Goal: Information Seeking & Learning: Learn about a topic

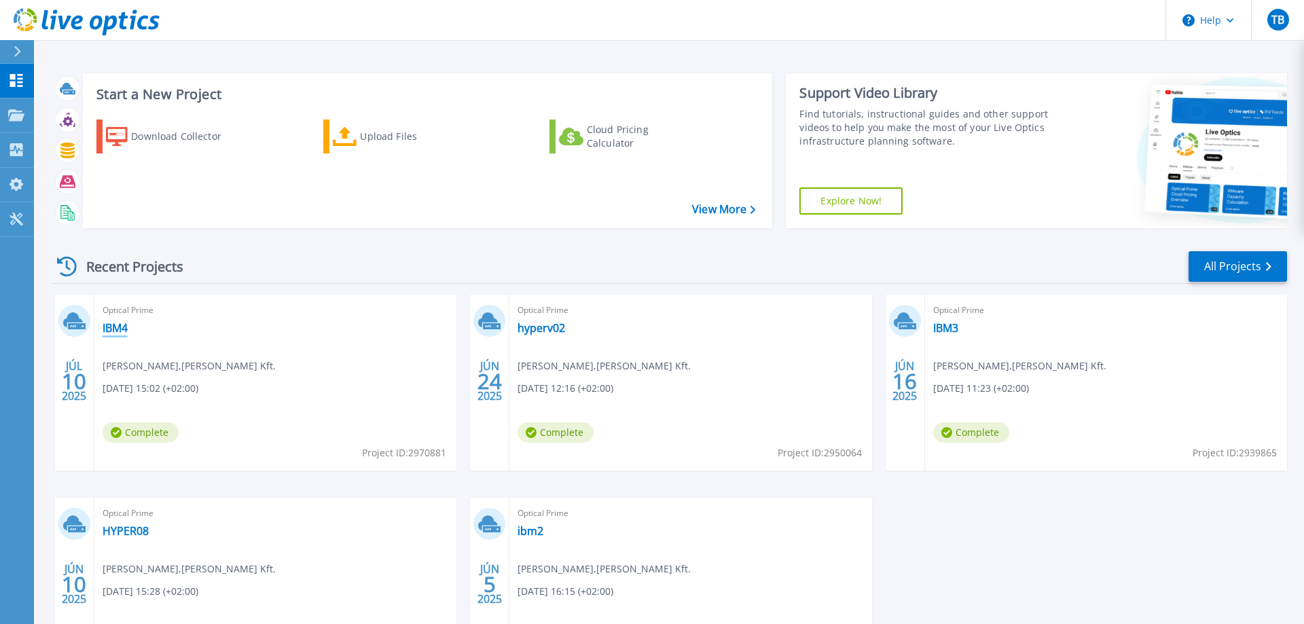
click at [119, 325] on link "IBM4" at bounding box center [115, 328] width 25 height 14
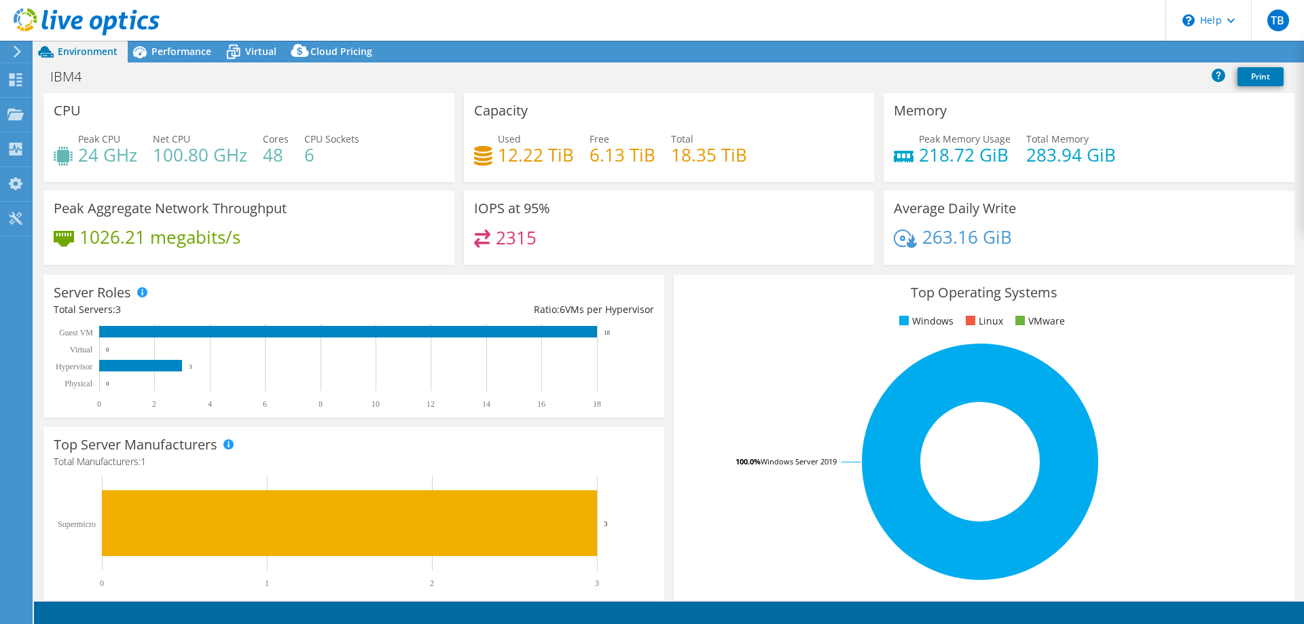
select select "USD"
click at [164, 52] on span "Performance" at bounding box center [181, 51] width 60 height 13
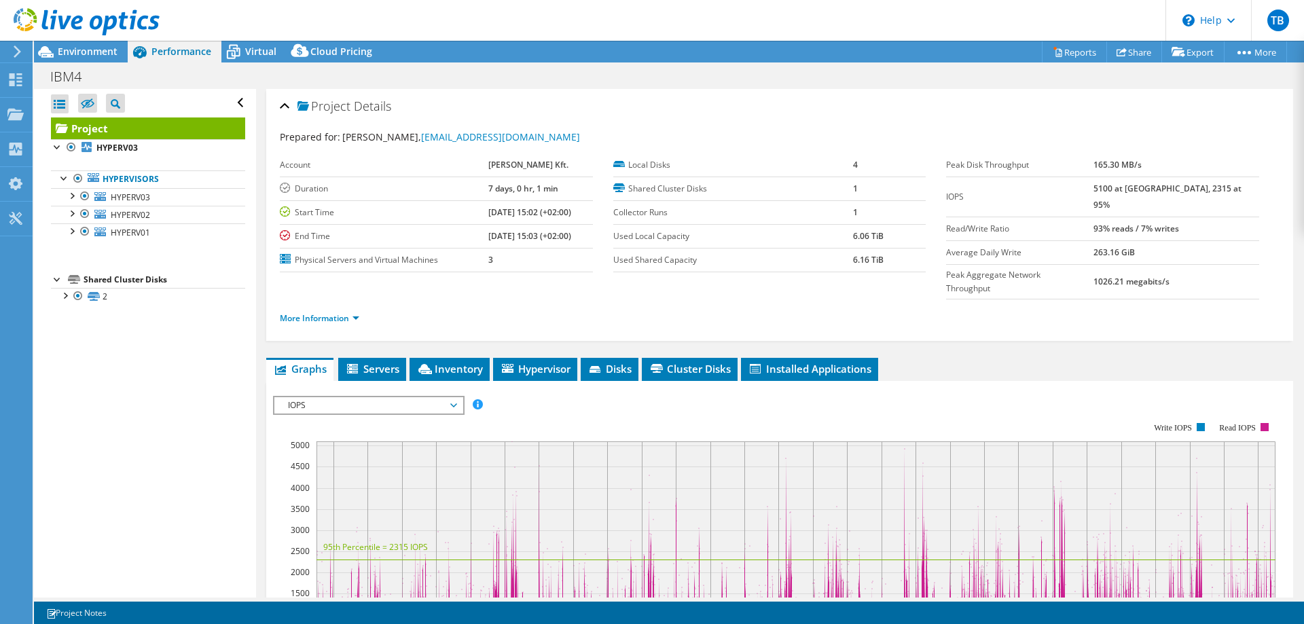
click at [163, 56] on span "Performance" at bounding box center [181, 51] width 60 height 13
click at [69, 198] on div at bounding box center [72, 195] width 14 height 14
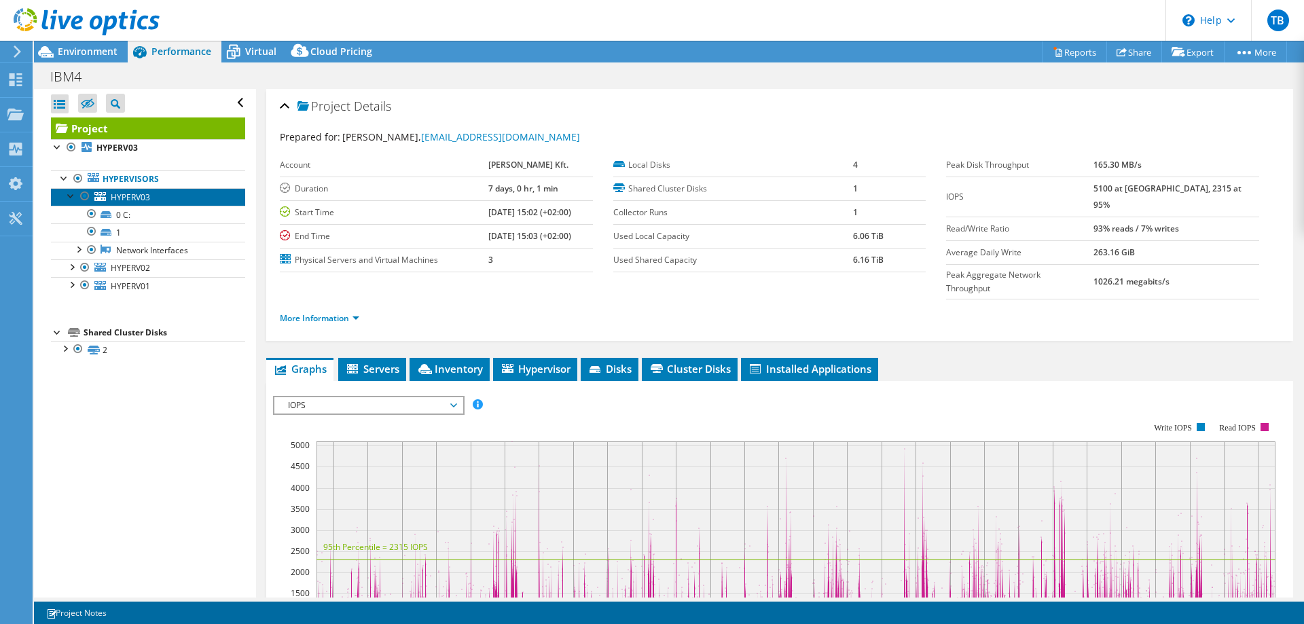
click at [133, 201] on span "HYPERV03" at bounding box center [130, 197] width 39 height 12
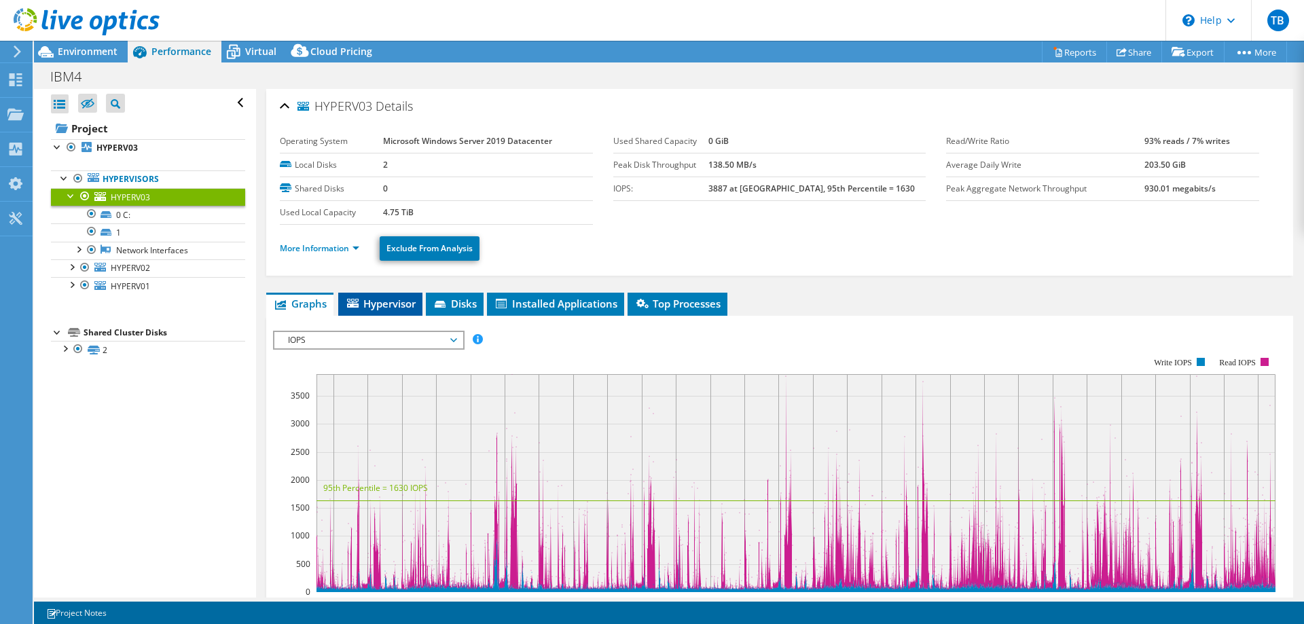
click at [352, 294] on li "Hypervisor" at bounding box center [380, 304] width 84 height 23
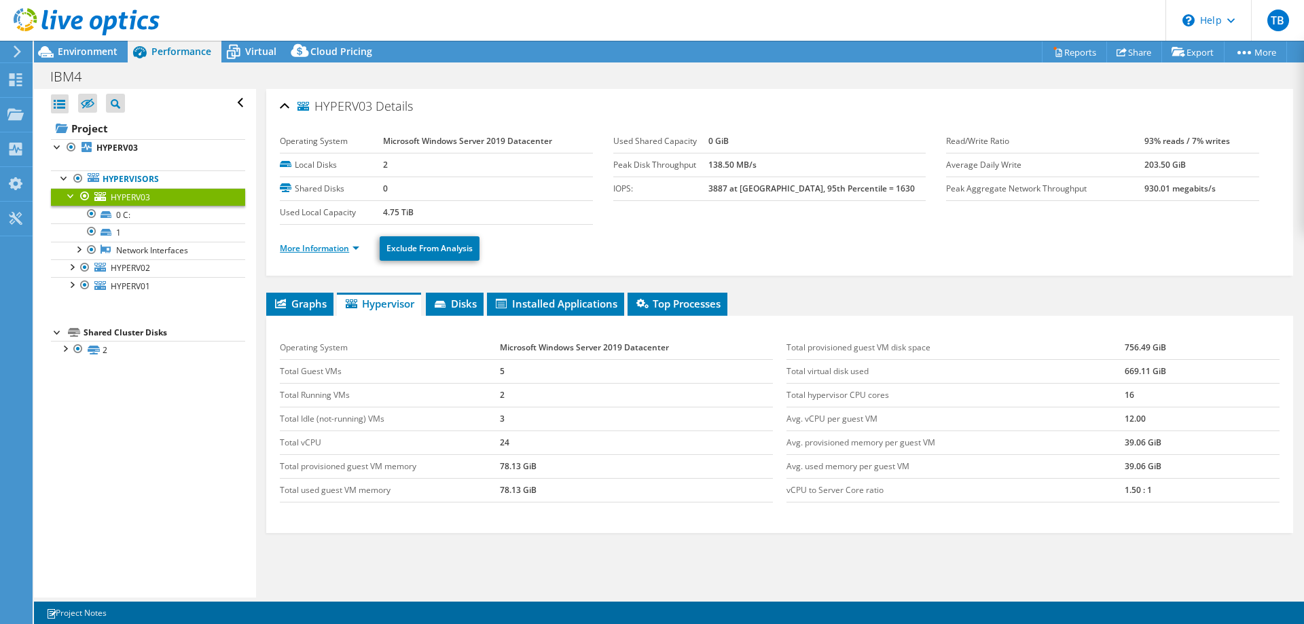
click at [348, 251] on link "More Information" at bounding box center [319, 248] width 79 height 12
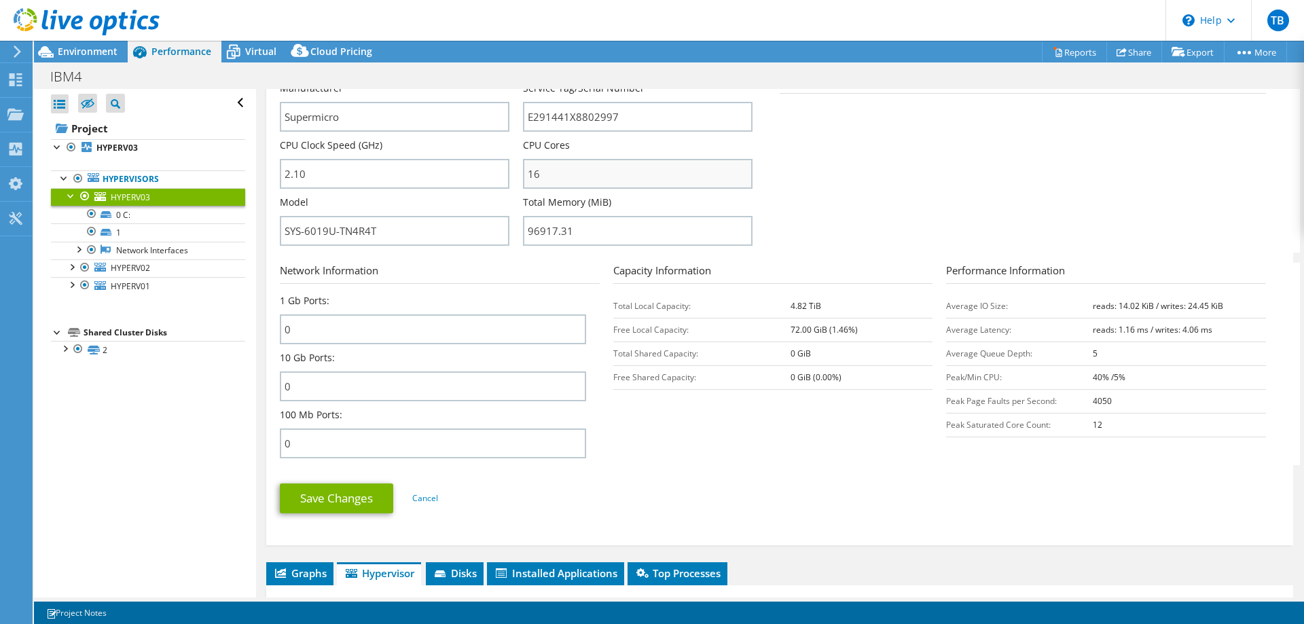
scroll to position [623, 0]
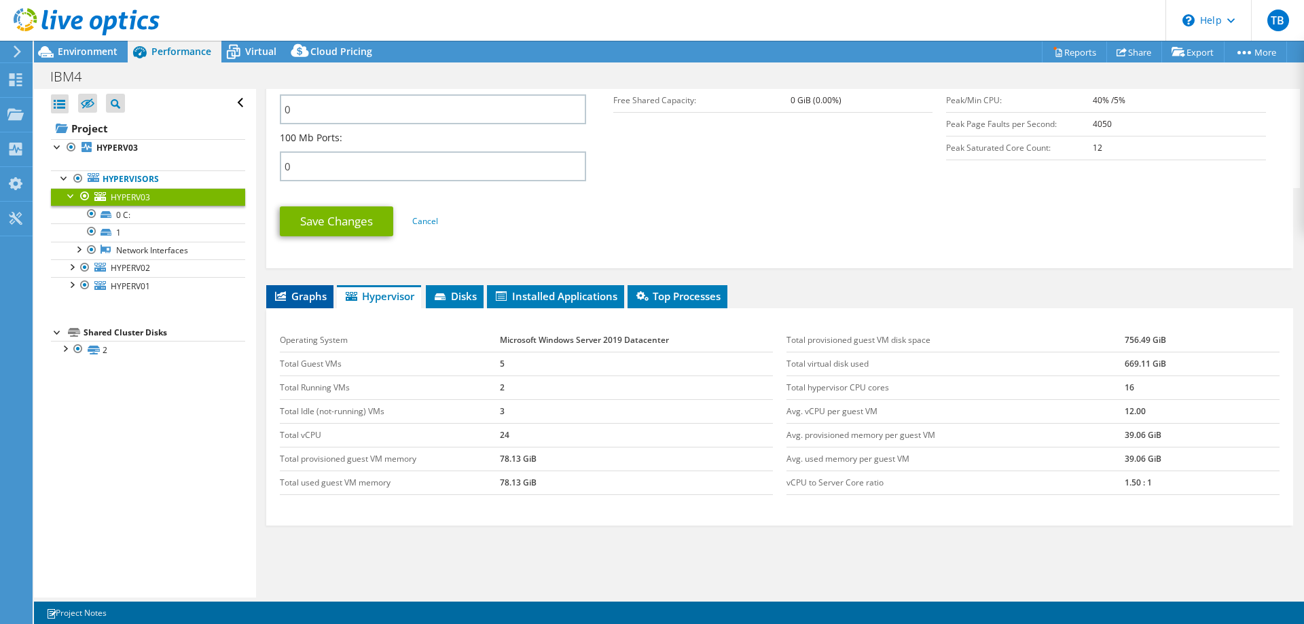
click at [306, 302] on li "Graphs" at bounding box center [299, 296] width 67 height 23
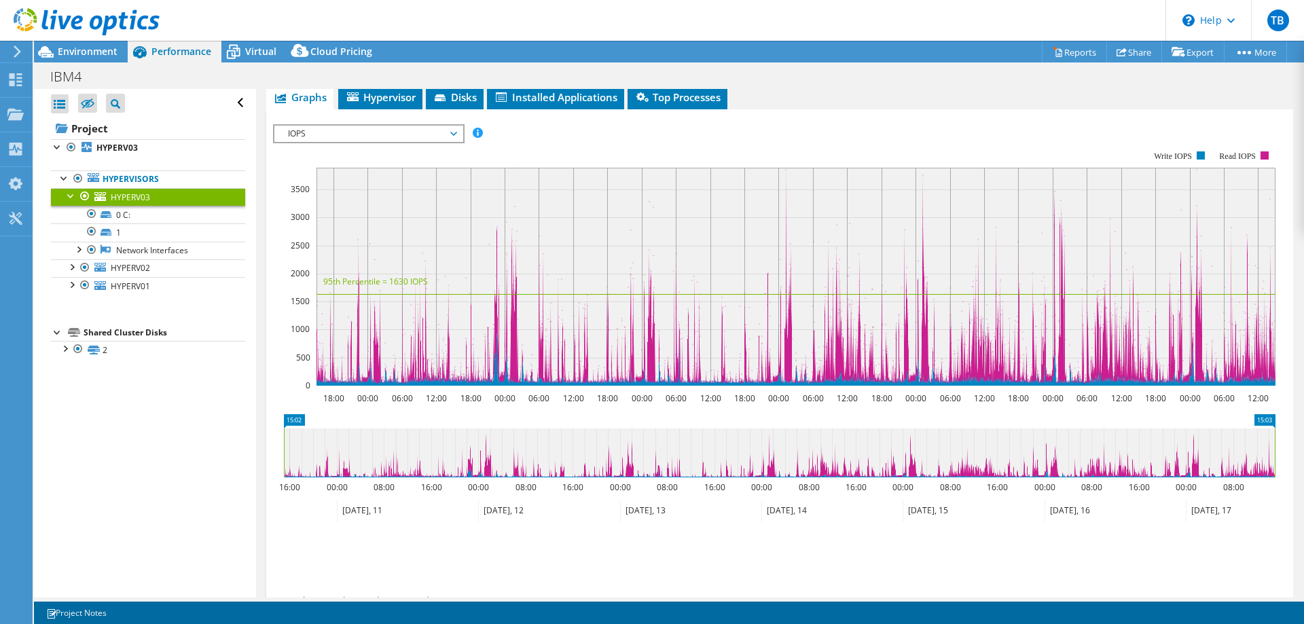
scroll to position [831, 0]
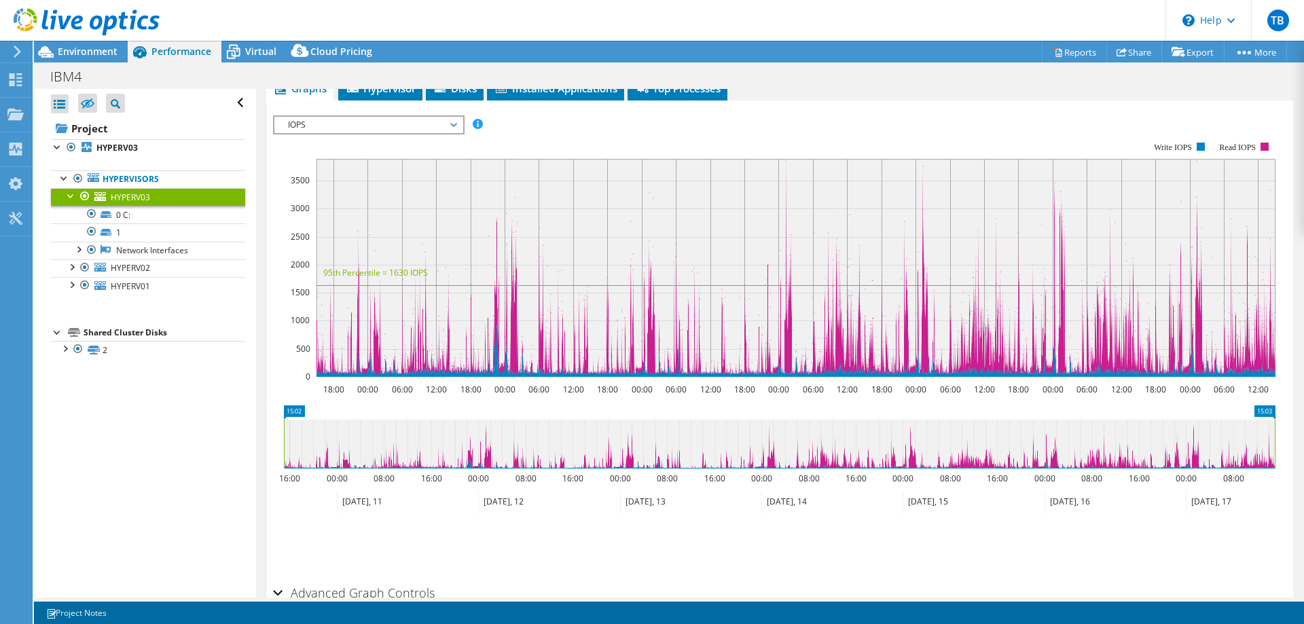
click at [449, 122] on span "IOPS" at bounding box center [368, 125] width 174 height 16
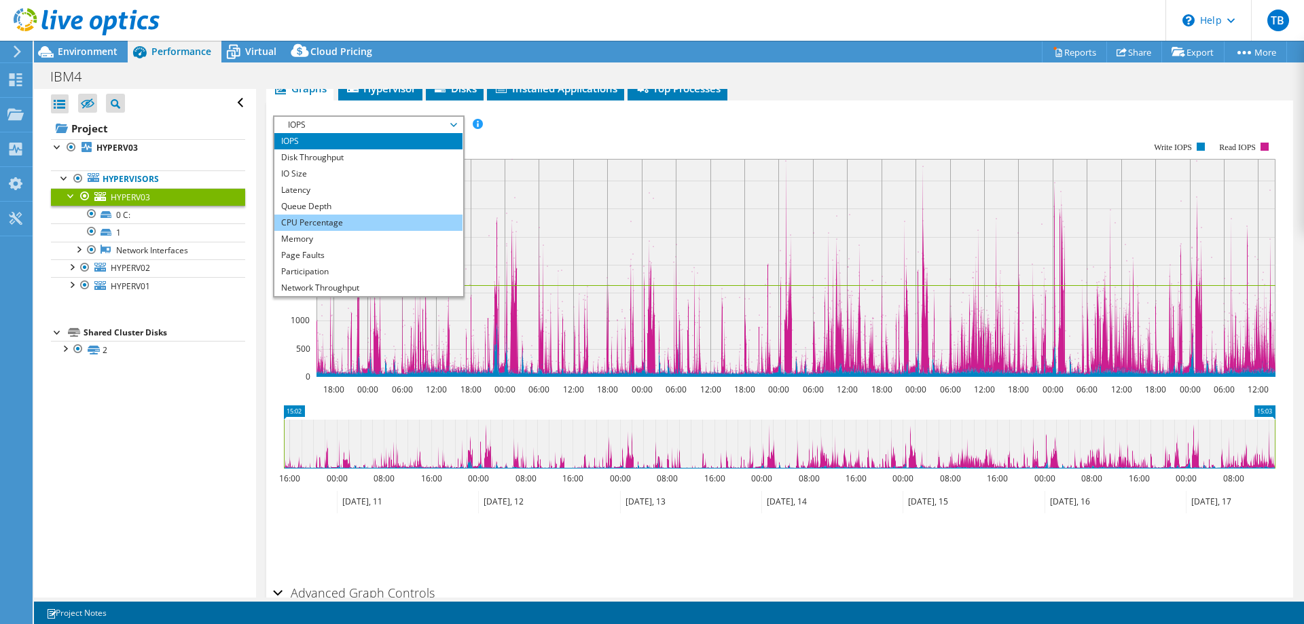
click at [342, 223] on li "CPU Percentage" at bounding box center [368, 223] width 188 height 16
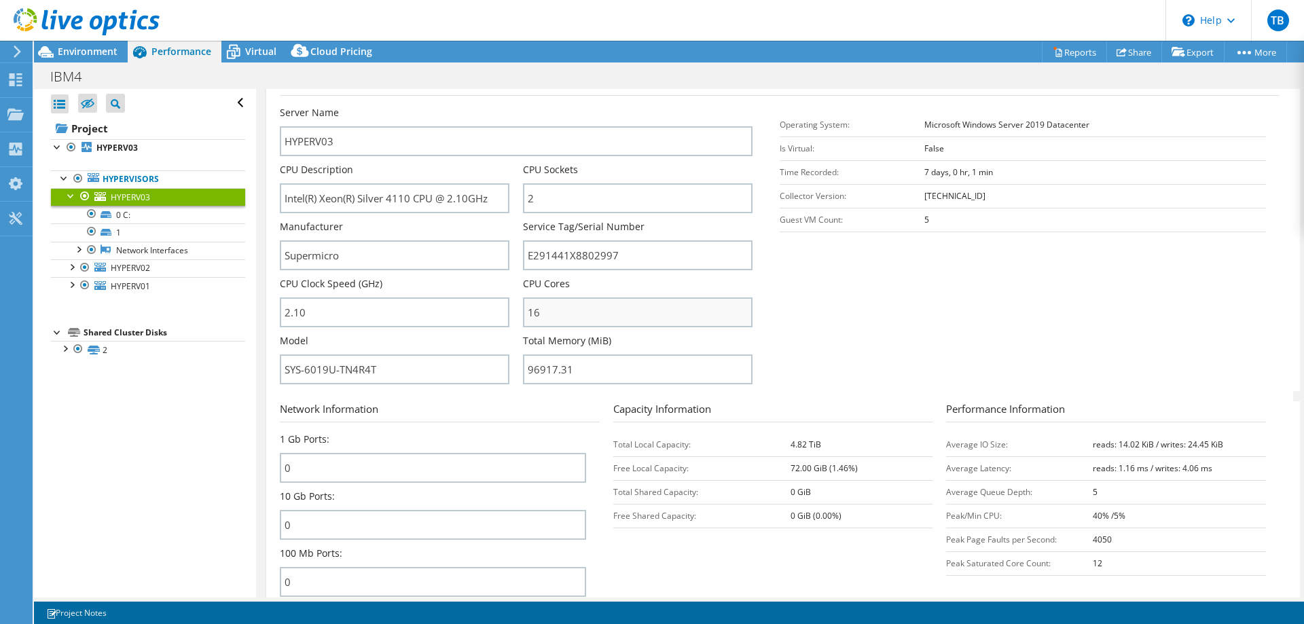
scroll to position [275, 0]
